Goal: Task Accomplishment & Management: Manage account settings

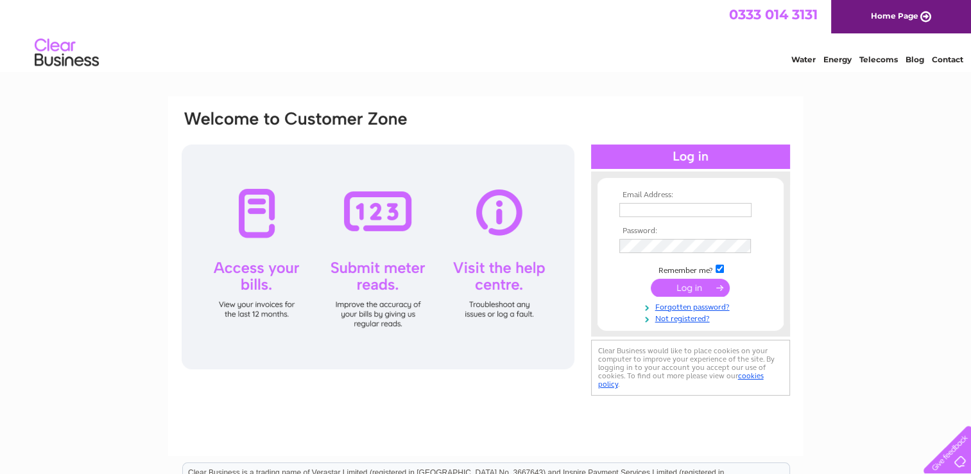
type input "[PERSON_NAME][EMAIL_ADDRESS][PERSON_NAME][DOMAIN_NAME]"
click at [679, 285] on input "submit" at bounding box center [690, 288] width 79 height 18
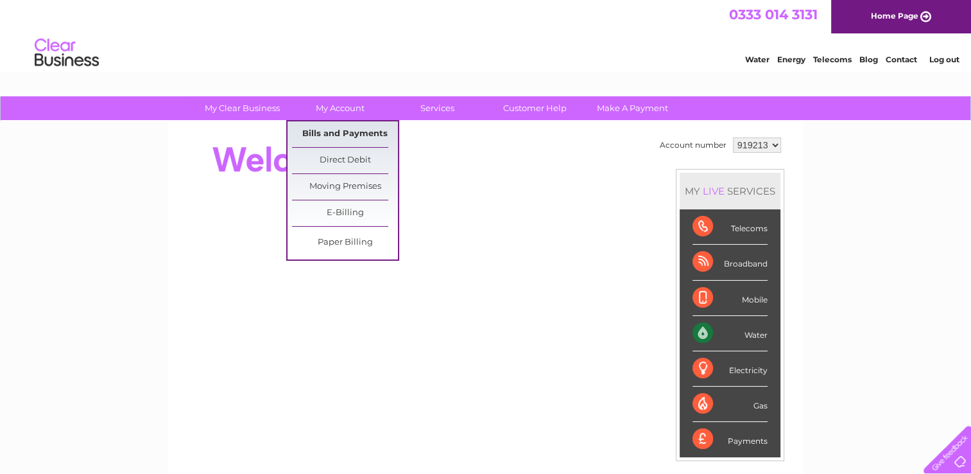
click at [347, 135] on link "Bills and Payments" at bounding box center [345, 134] width 106 height 26
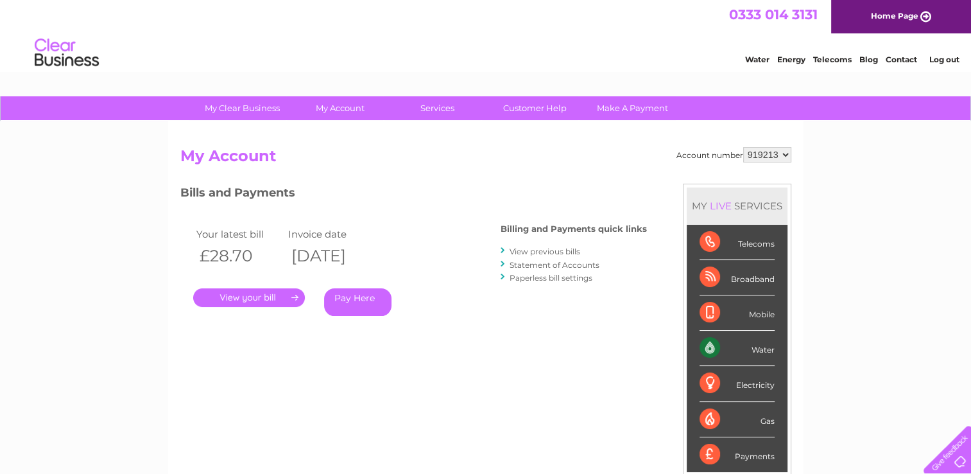
click at [250, 296] on link "." at bounding box center [249, 297] width 112 height 19
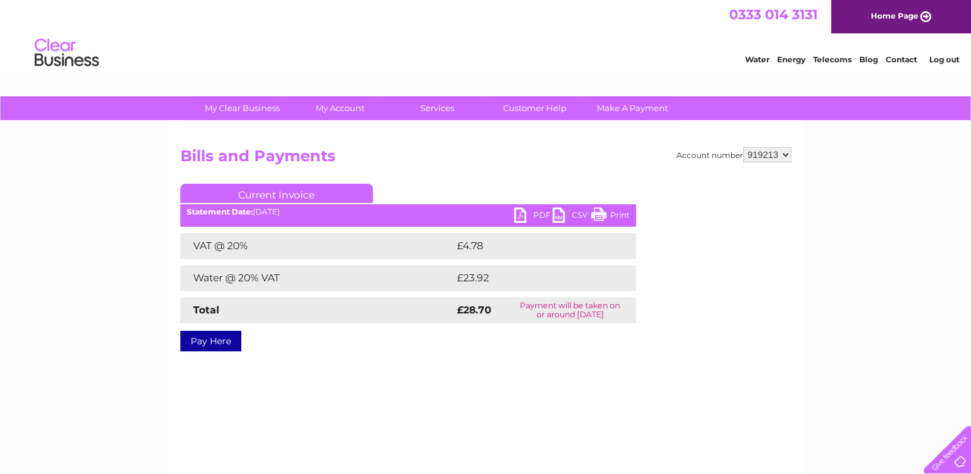
click at [537, 212] on link "PDF" at bounding box center [533, 216] width 39 height 19
